Goal: Information Seeking & Learning: Learn about a topic

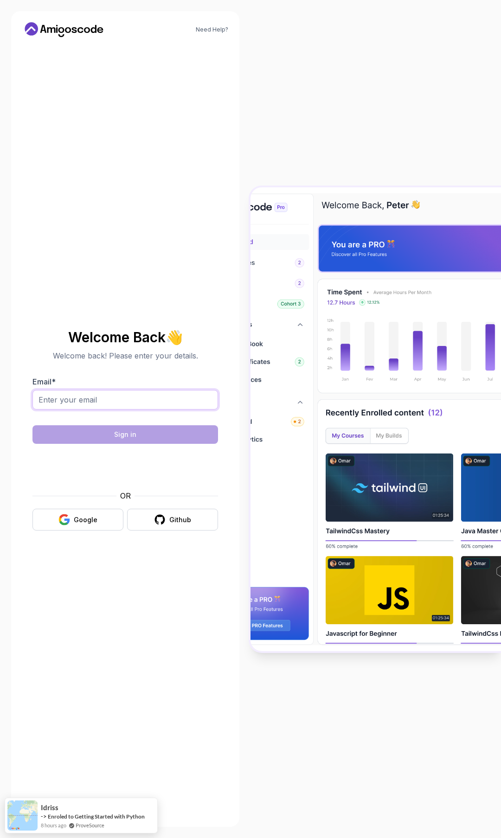
click at [142, 400] on input "Email *" at bounding box center [125, 399] width 186 height 19
type input "[EMAIL_ADDRESS][DOMAIN_NAME]"
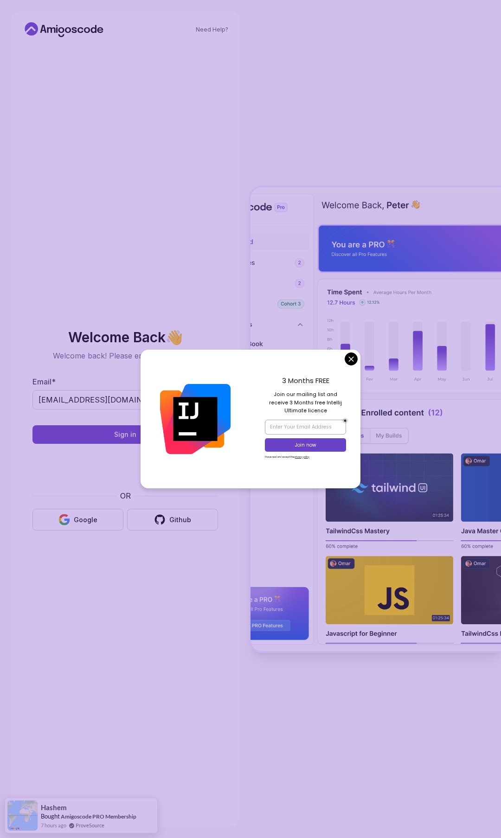
click at [353, 365] on div "3 Months FREE Join our mailing list and receive 3 Months free Intellij Ultimate…" at bounding box center [305, 419] width 110 height 139
click at [348, 352] on div "3 Months FREE Join our mailing list and receive 3 Months free Intellij Ultimate…" at bounding box center [305, 419] width 110 height 139
click at [348, 359] on body "Need Help? Welcome Back 👋 Welcome back! Please enter your details. Email * [EMA…" at bounding box center [250, 419] width 501 height 838
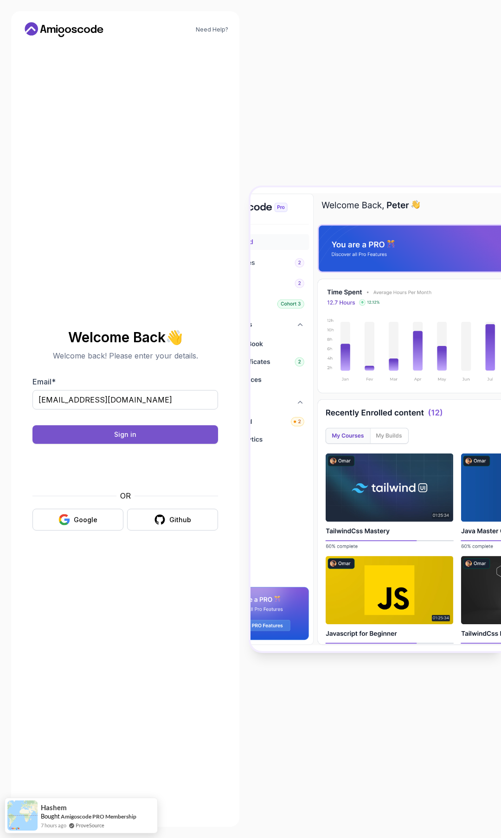
click at [162, 432] on button "Sign in" at bounding box center [125, 434] width 186 height 19
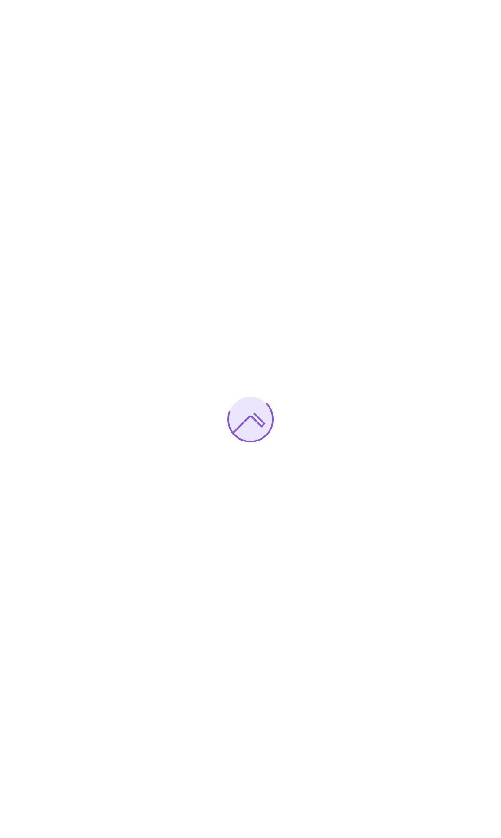
click at [299, 222] on div at bounding box center [250, 419] width 501 height 838
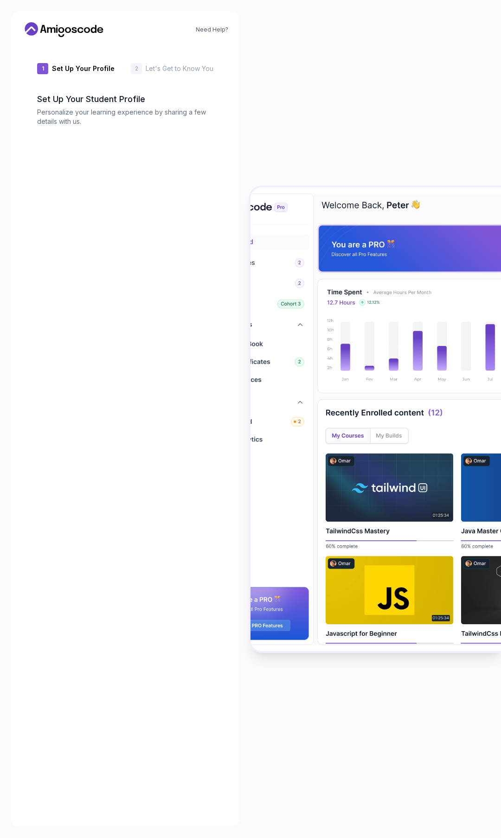
type input "vividbison69090"
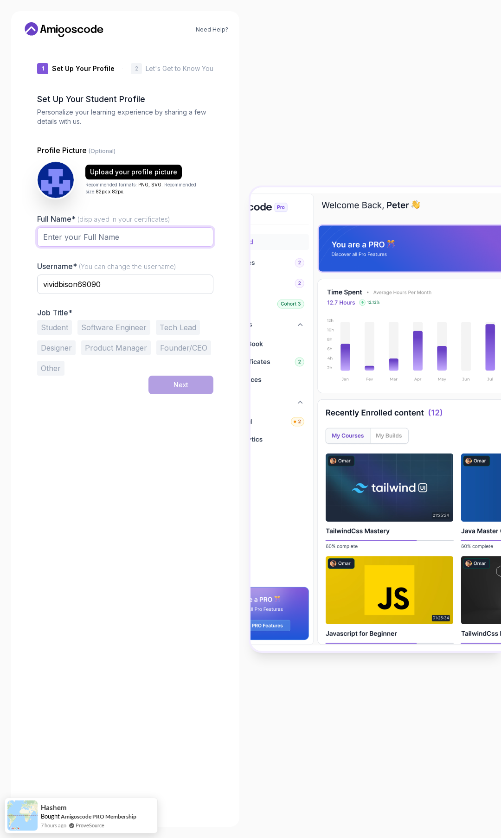
click at [142, 243] on input "Full Name* (displayed in your certificates)" at bounding box center [125, 236] width 176 height 19
type input "marco fuentes"
click at [127, 281] on input "vividbison69090" at bounding box center [125, 284] width 176 height 19
type input "n"
type input "marquinho fu"
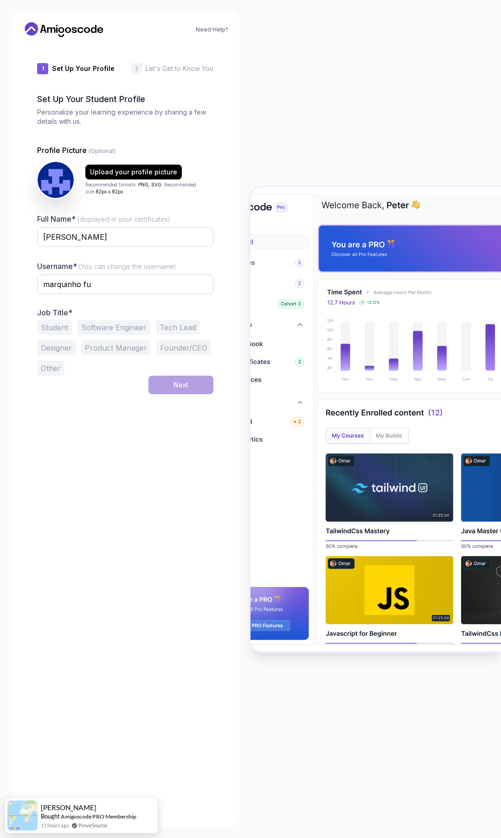
click at [69, 328] on button "Student" at bounding box center [54, 327] width 35 height 15
click at [105, 327] on button "Software Engineer" at bounding box center [113, 327] width 73 height 15
click at [64, 328] on button "Student" at bounding box center [54, 327] width 35 height 15
click at [166, 381] on button "Next" at bounding box center [180, 385] width 65 height 19
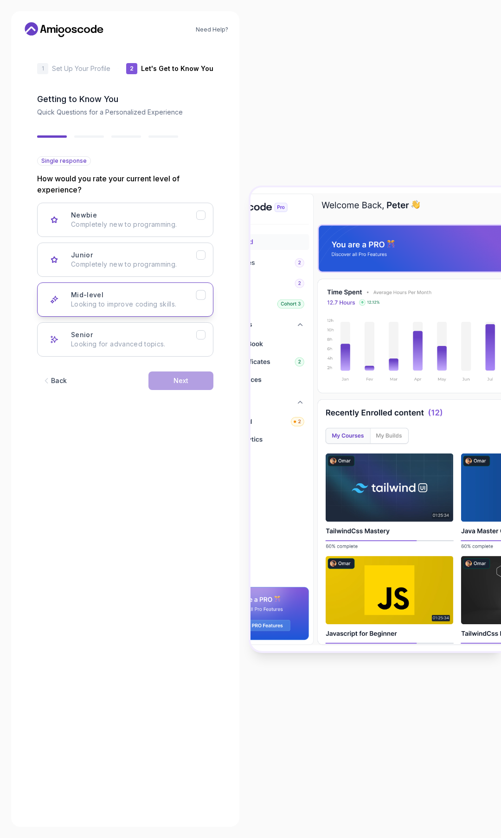
click at [120, 284] on button "Mid-level Looking to improve coding skills." at bounding box center [125, 299] width 176 height 34
click at [127, 249] on button "Junior Completely new to programming." at bounding box center [125, 260] width 176 height 34
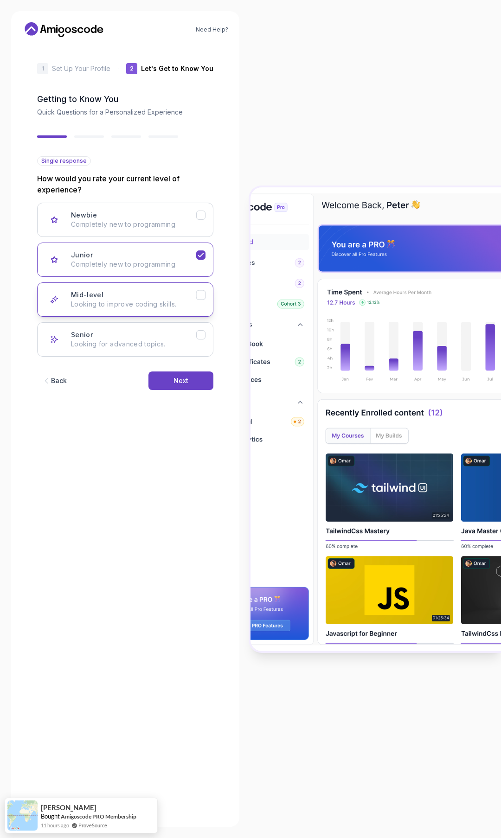
click at [177, 309] on button "Mid-level Looking to improve coding skills." at bounding box center [125, 299] width 176 height 34
click at [173, 376] on button "Next" at bounding box center [180, 380] width 65 height 19
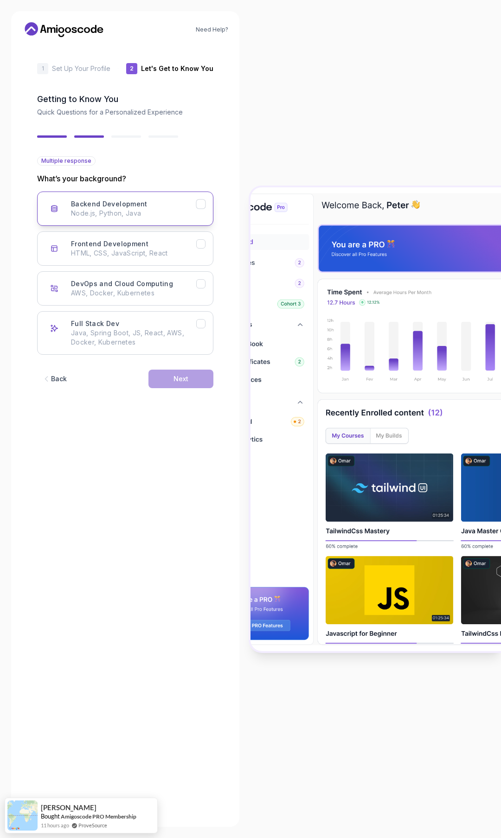
click at [106, 208] on h3 "Backend Development" at bounding box center [109, 203] width 77 height 9
click at [181, 376] on div "Next" at bounding box center [180, 378] width 15 height 9
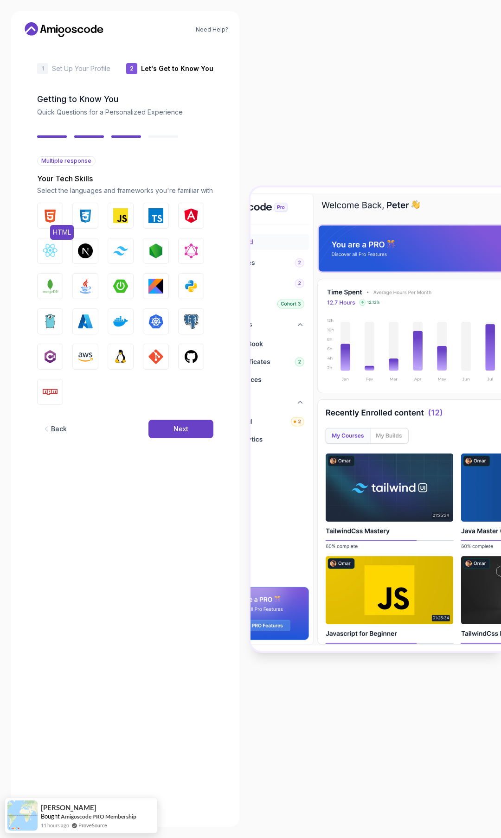
click at [58, 217] on button "HTML" at bounding box center [50, 216] width 26 height 26
click at [82, 215] on img "button" at bounding box center [85, 215] width 15 height 15
click at [148, 214] on img "button" at bounding box center [155, 215] width 15 height 15
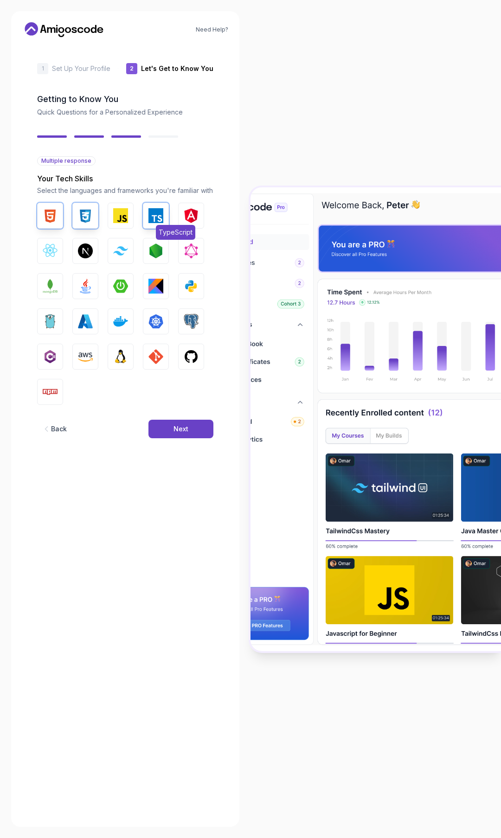
click at [163, 223] on img "button" at bounding box center [155, 215] width 15 height 15
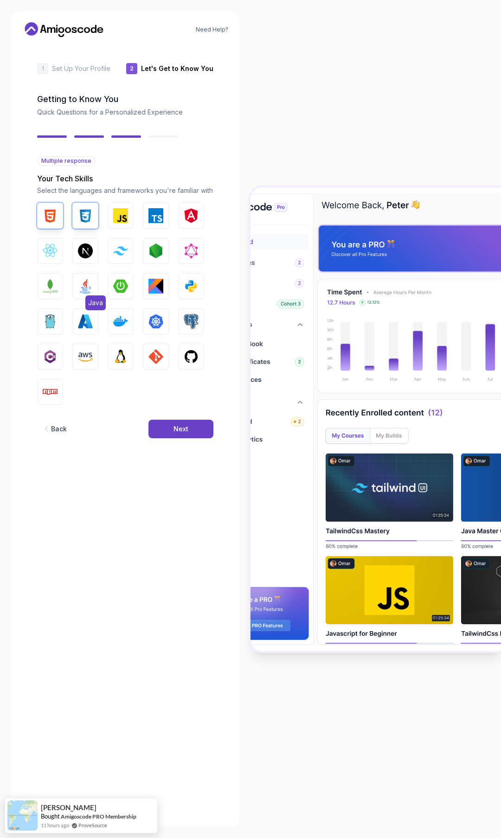
click at [85, 299] on span "Java" at bounding box center [95, 302] width 20 height 15
click at [183, 293] on button "Python" at bounding box center [191, 286] width 26 height 26
click at [145, 352] on button "GIT" at bounding box center [156, 357] width 26 height 26
click at [184, 352] on img "button" at bounding box center [191, 356] width 15 height 15
click at [48, 385] on img "button" at bounding box center [50, 391] width 15 height 15
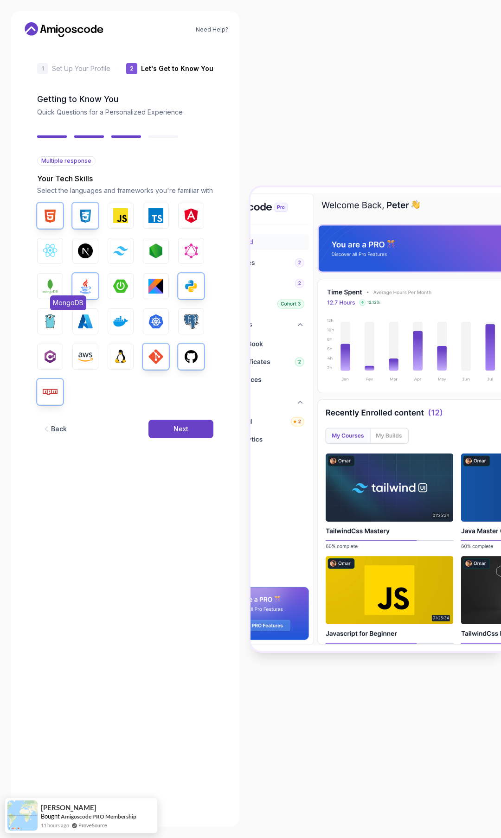
click at [49, 285] on img "button" at bounding box center [50, 286] width 15 height 15
click at [173, 436] on button "Next" at bounding box center [180, 429] width 65 height 19
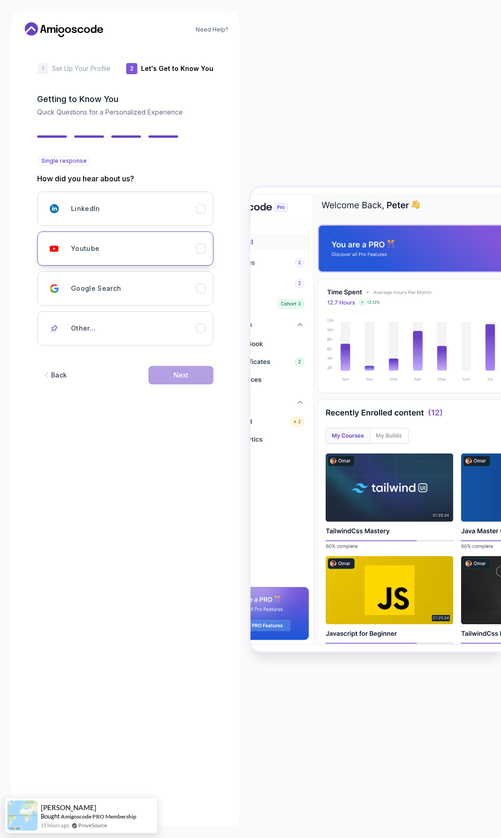
click at [137, 245] on div "Youtube" at bounding box center [133, 248] width 125 height 19
click at [173, 378] on button "Next" at bounding box center [180, 375] width 65 height 19
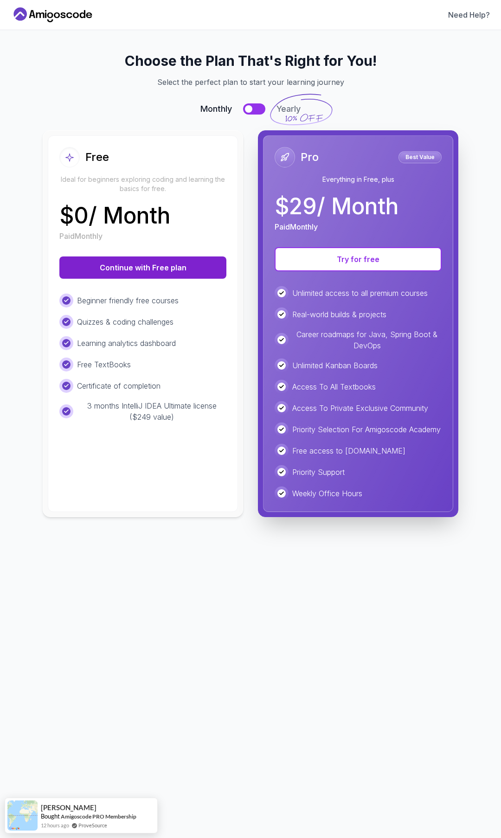
click at [130, 272] on button "Continue with Free plan" at bounding box center [142, 267] width 167 height 22
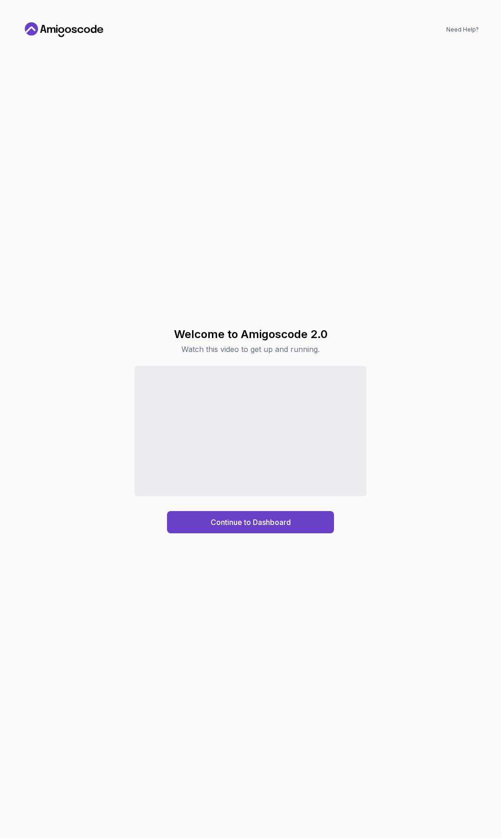
click at [283, 230] on div "Welcome to Amigoscode 2.0 Watch this video to get up and running. Continue to D…" at bounding box center [250, 430] width 456 height 771
click at [250, 531] on button "Continue to Dashboard" at bounding box center [250, 522] width 167 height 22
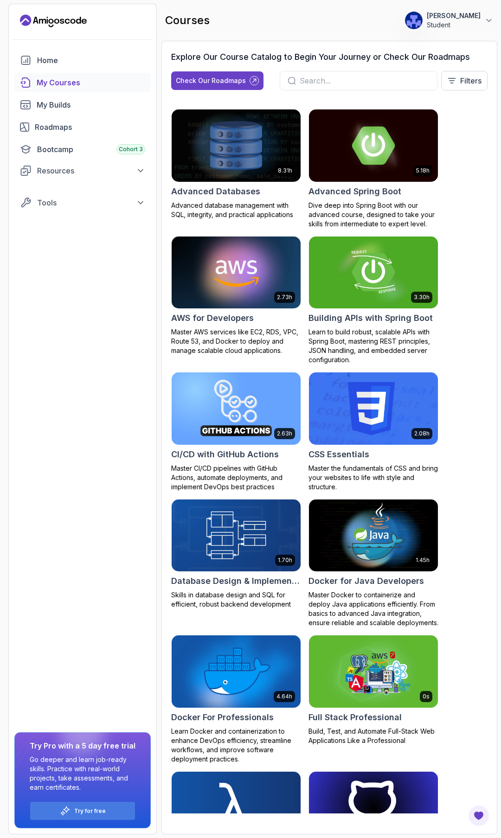
click at [235, 432] on img at bounding box center [236, 408] width 129 height 72
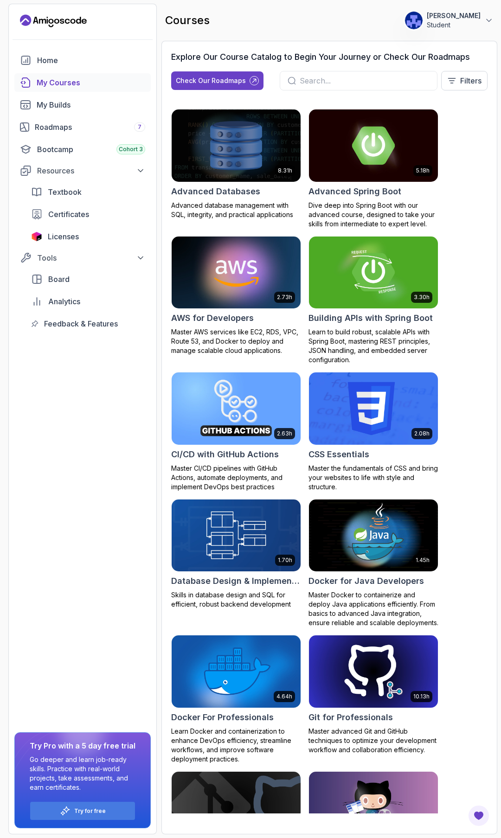
click at [158, 363] on section "0 Points 1 marco fuentes Student Home My Courses My Builds Roadmaps 7 Bootcamp …" at bounding box center [250, 419] width 501 height 838
click at [96, 176] on div "Resources" at bounding box center [91, 170] width 108 height 11
click at [97, 174] on div "Resources" at bounding box center [91, 170] width 108 height 11
click at [92, 173] on div "Resources" at bounding box center [91, 170] width 108 height 11
click at [89, 200] on div "Tools Board Analytics Feedback & Features" at bounding box center [82, 224] width 136 height 83
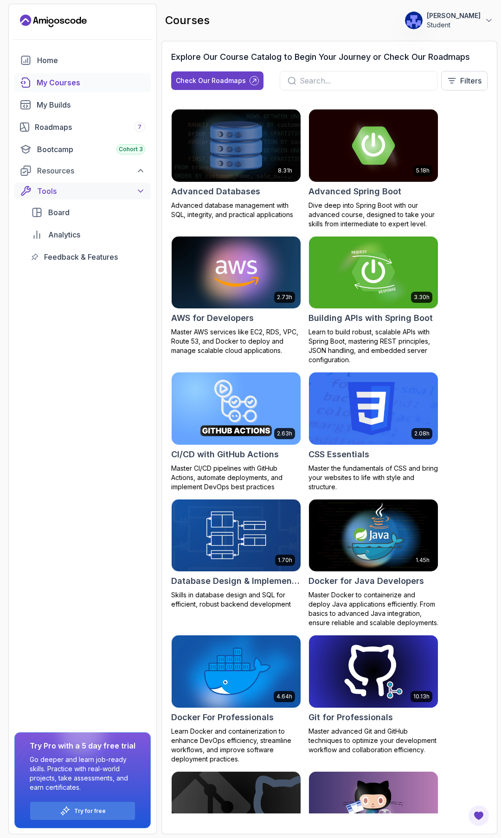
click at [88, 197] on button "Tools" at bounding box center [82, 191] width 136 height 17
click at [134, 195] on div "Tools" at bounding box center [91, 191] width 108 height 11
click at [130, 173] on div "Resources" at bounding box center [91, 170] width 108 height 11
click at [137, 190] on icon at bounding box center [140, 190] width 9 height 9
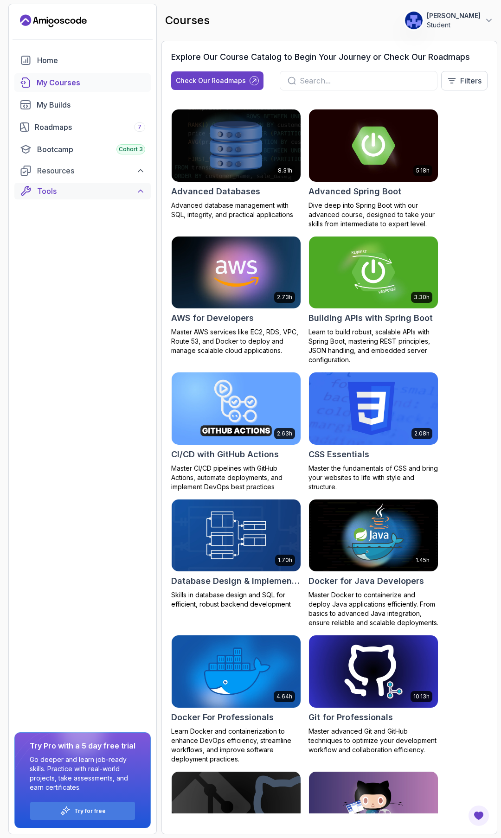
click at [141, 190] on icon at bounding box center [140, 191] width 5 height 2
click at [138, 175] on icon at bounding box center [140, 170] width 9 height 9
click at [160, 209] on section "0 Points 1 marco fuentes Student Home My Courses My Builds Roadmaps 7 Bootcamp …" at bounding box center [250, 419] width 501 height 838
click at [159, 370] on section "0 Points 1 marco fuentes Student Home My Courses My Builds Roadmaps 7 Bootcamp …" at bounding box center [250, 419] width 501 height 838
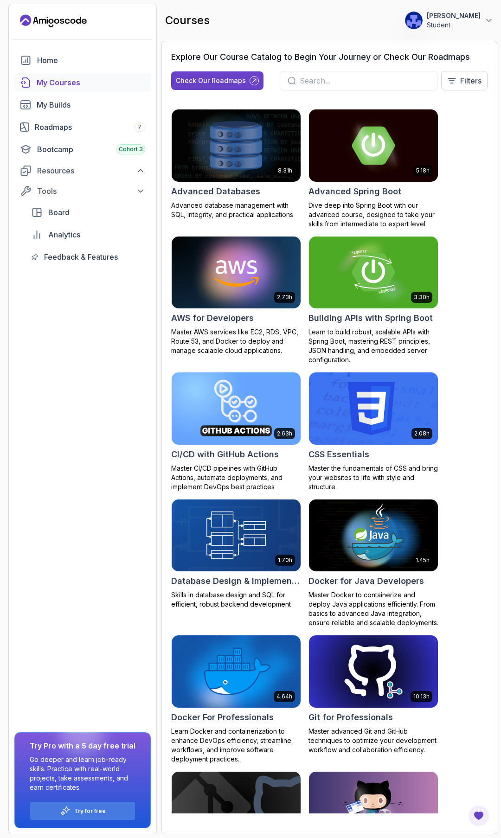
click at [144, 411] on div "Home My Courses My Builds Roadmaps 7 Bootcamp Cohort 3 Resources Tools Board An…" at bounding box center [82, 442] width 147 height 783
click at [153, 398] on div "Home My Courses My Builds Roadmaps 7 Bootcamp Cohort 3 Resources Tools Board An…" at bounding box center [82, 442] width 147 height 783
click at [157, 394] on section "0 Points 1 marco fuentes Student Home My Courses My Builds Roadmaps 7 Bootcamp …" at bounding box center [250, 419] width 501 height 838
click at [149, 331] on div "Home My Courses My Builds Roadmaps 7 Bootcamp Cohort 3 Resources Tools Board An…" at bounding box center [82, 442] width 147 height 783
click at [160, 327] on section "0 Points 1 marco fuentes Student Home My Courses My Builds Roadmaps 7 Bootcamp …" at bounding box center [250, 419] width 501 height 838
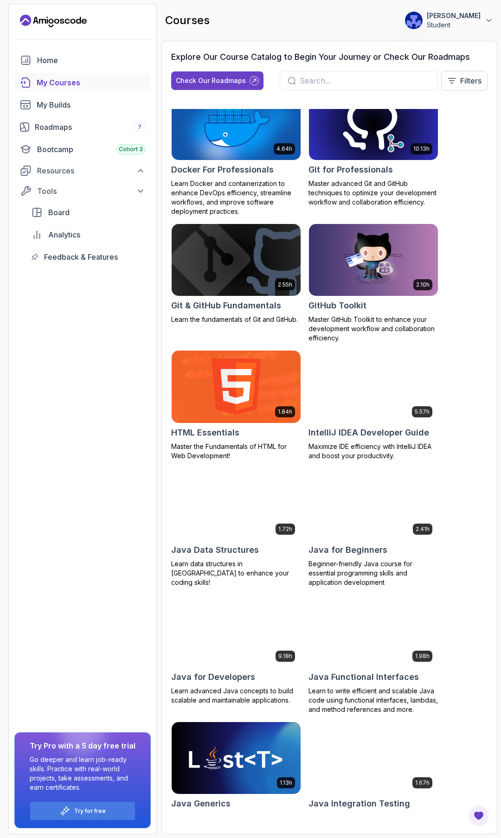
scroll to position [612, 0]
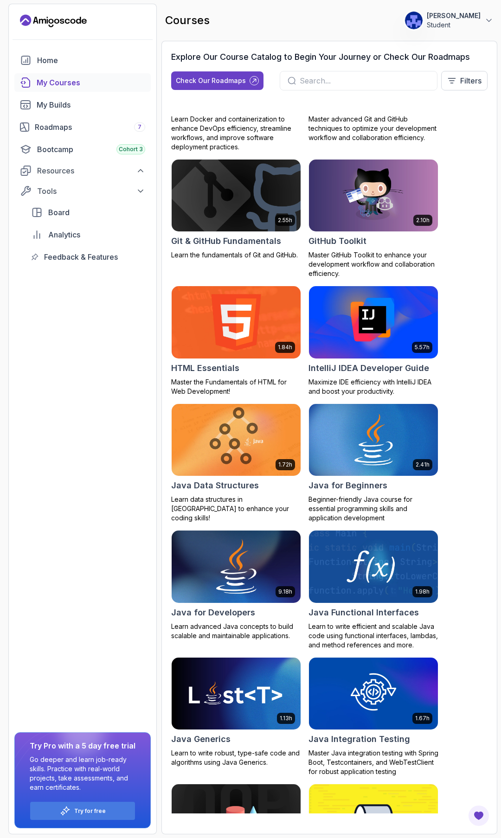
click at [284, 578] on img at bounding box center [235, 567] width 135 height 76
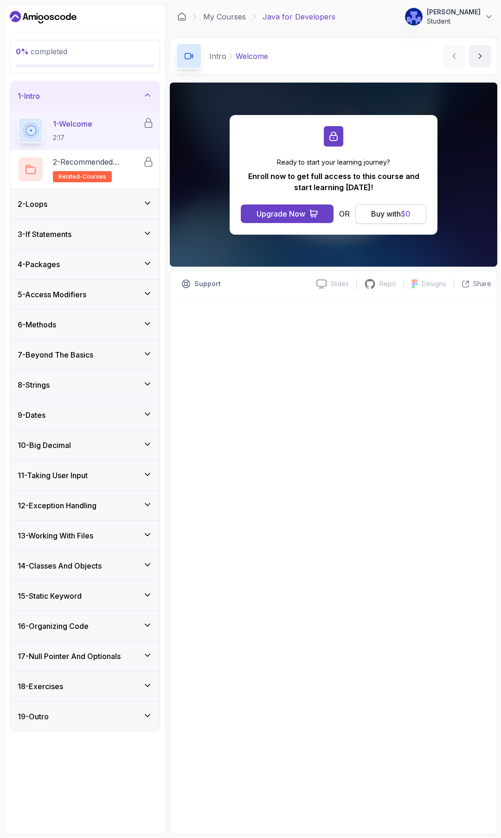
click at [389, 217] on div "Buy with $ 0" at bounding box center [390, 213] width 39 height 11
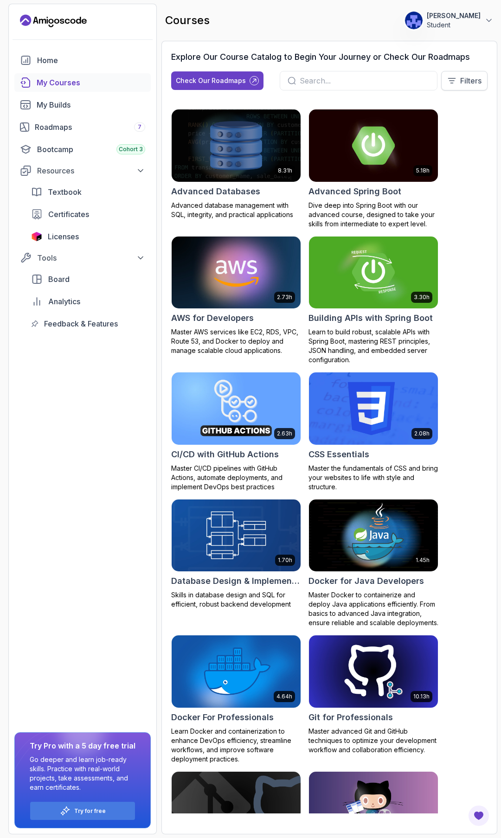
click at [474, 87] on button "Filters" at bounding box center [464, 80] width 46 height 19
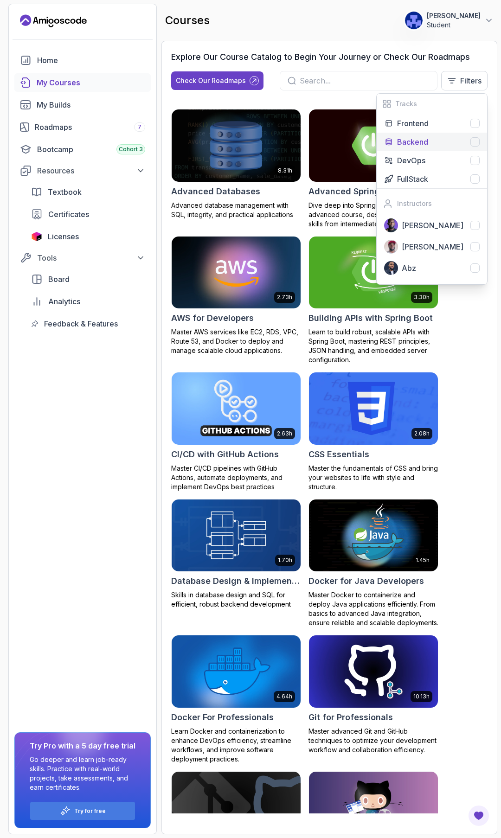
click at [430, 141] on div "Backend" at bounding box center [438, 141] width 83 height 11
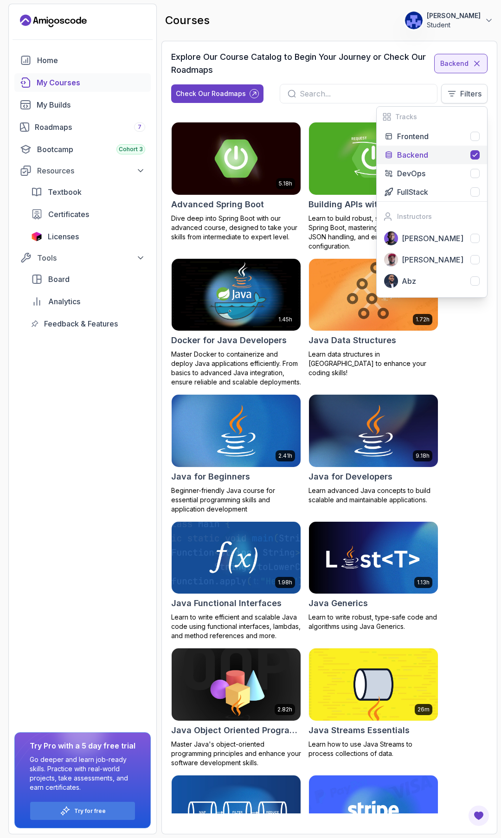
click at [468, 102] on button "Filters" at bounding box center [464, 93] width 46 height 19
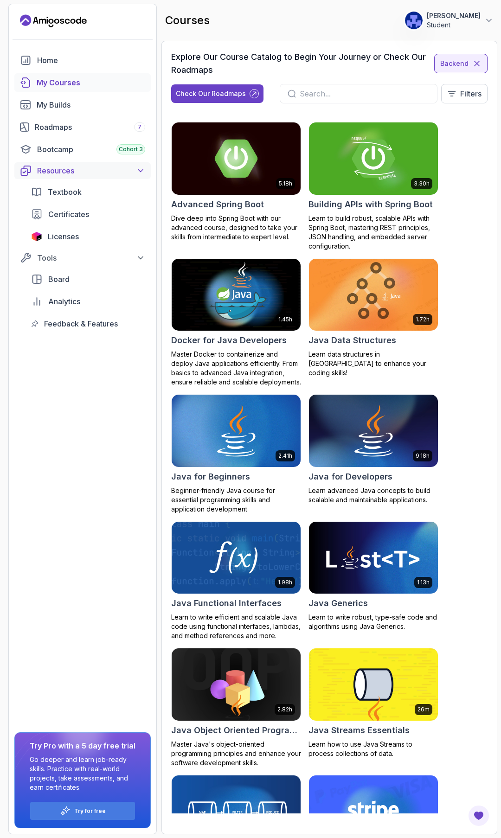
click at [112, 174] on div "Resources" at bounding box center [91, 170] width 108 height 11
click at [94, 81] on div "My Courses" at bounding box center [91, 82] width 109 height 11
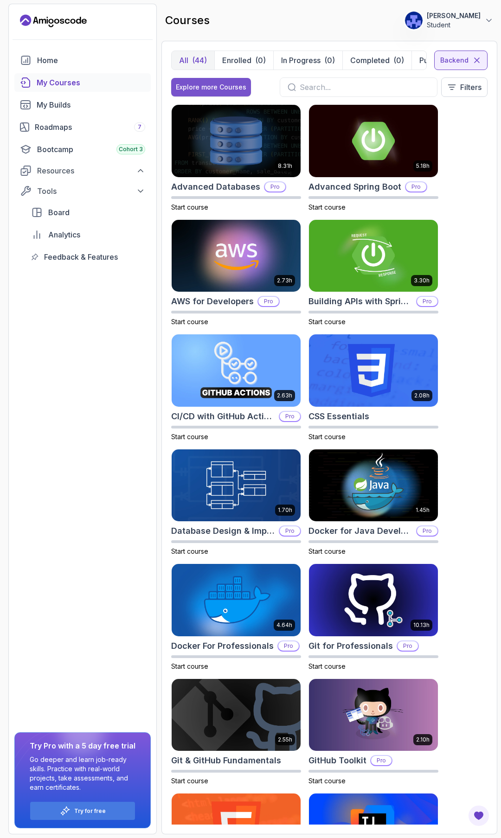
click at [238, 84] on div "Explore more Courses" at bounding box center [211, 87] width 70 height 9
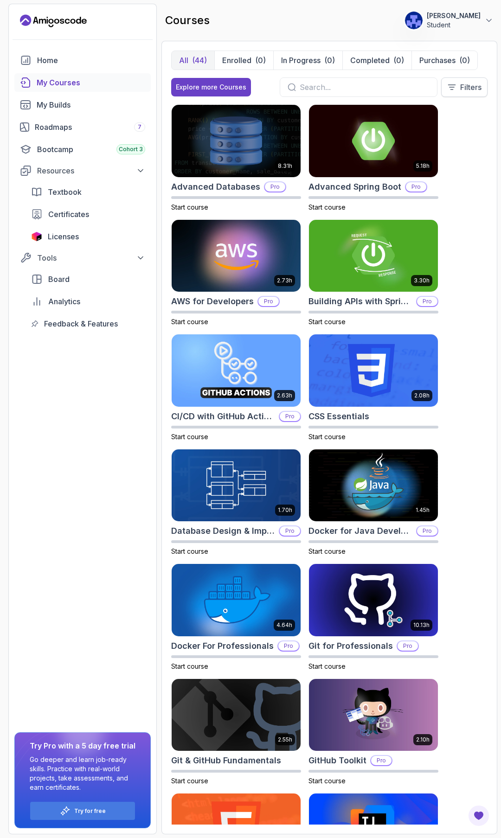
click at [454, 92] on button "Filters" at bounding box center [464, 86] width 46 height 19
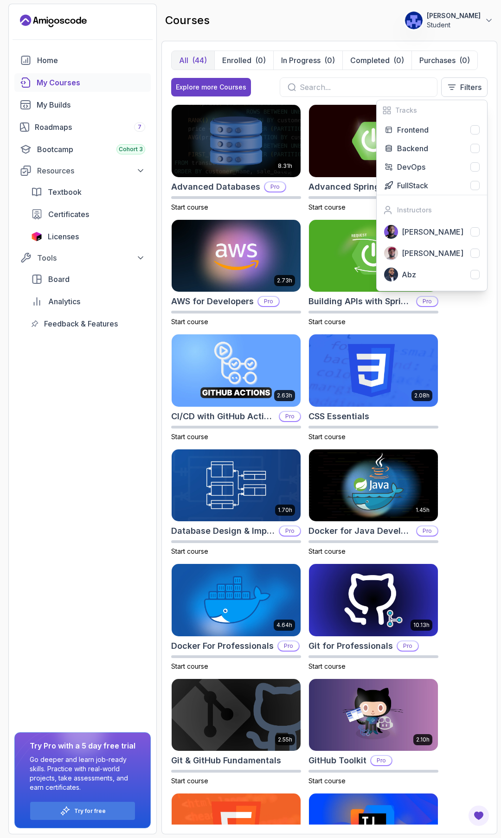
click at [431, 74] on div "All (44) Enrolled (0) In Progress (0) Completed (0) Purchases (0) Explore more …" at bounding box center [329, 78] width 316 height 54
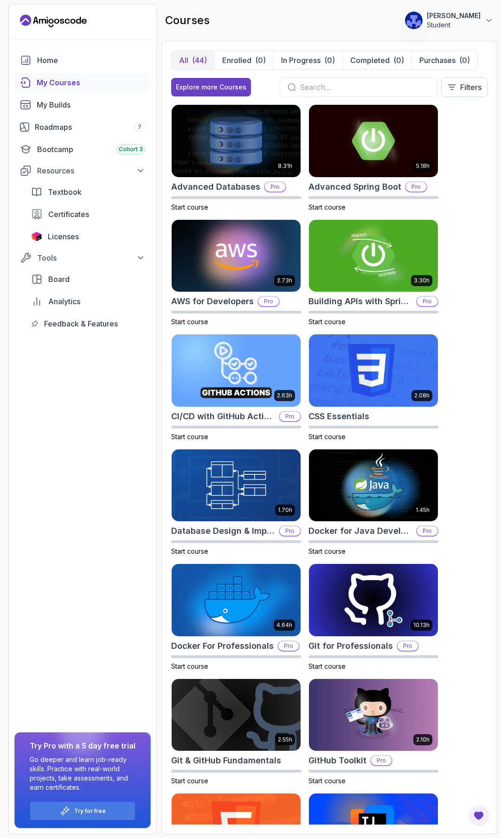
click at [320, 92] on input "text" at bounding box center [365, 87] width 130 height 11
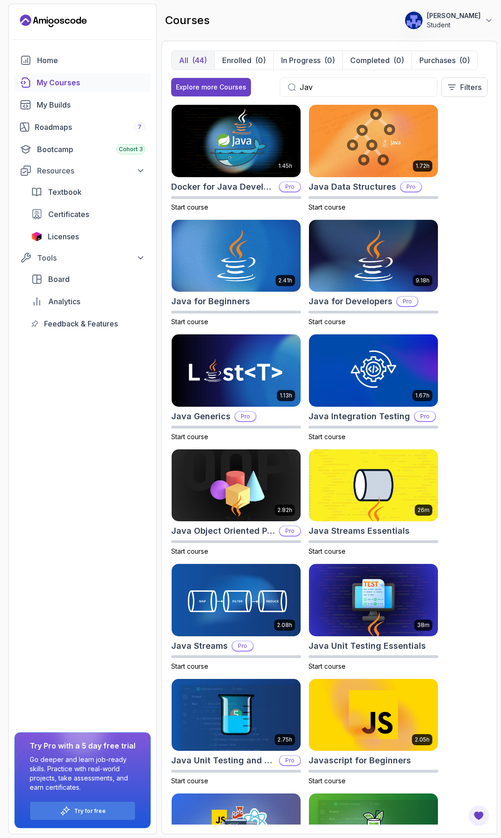
type input "Java"
click at [460, 149] on div "1.45h Docker for Java Developers Pro Start course 1.72h Java Data Structures Pr…" at bounding box center [329, 464] width 316 height 720
